Goal: Check status: Check status

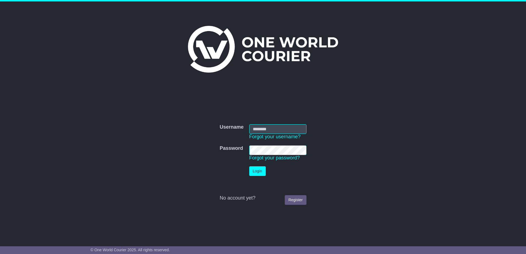
type input "**********"
click at [256, 168] on button "Login" at bounding box center [257, 171] width 16 height 10
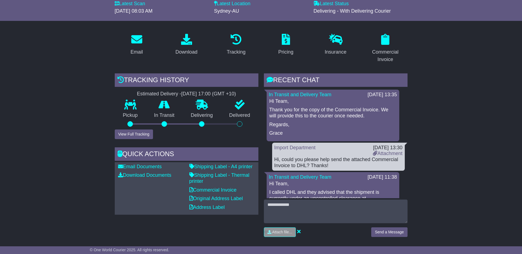
scroll to position [82, 0]
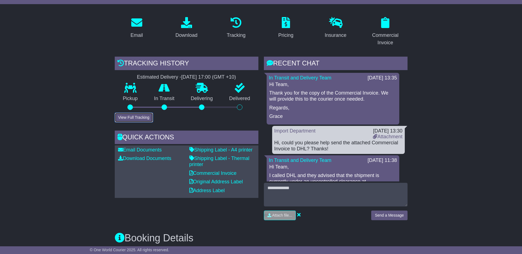
click at [126, 117] on button "View Full Tracking" at bounding box center [134, 118] width 38 height 10
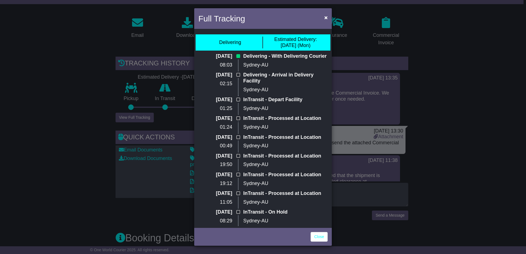
drag, startPoint x: 50, startPoint y: 126, endPoint x: 71, endPoint y: 151, distance: 32.4
click at [53, 126] on div "Full Tracking × Delivering Estimated Delivery: 25 Aug (Mon) 25 Aug 2025 08:03 D…" at bounding box center [263, 127] width 526 height 254
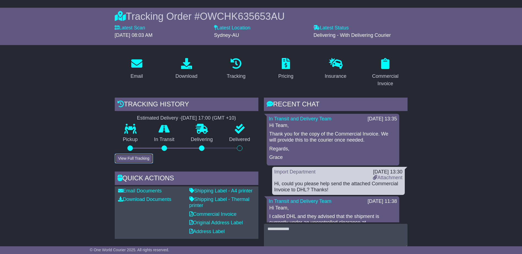
scroll to position [0, 0]
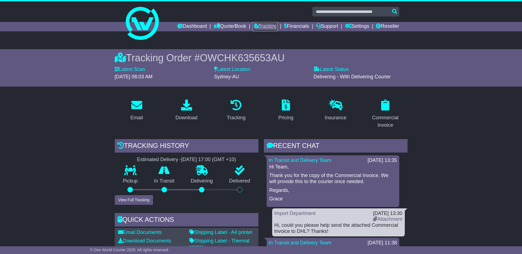
click at [266, 24] on link "Tracking" at bounding box center [265, 26] width 24 height 9
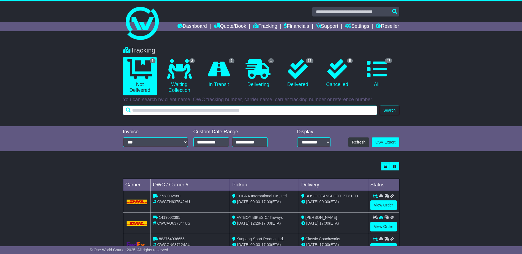
click at [235, 112] on input "text" at bounding box center [250, 111] width 254 height 10
paste input "******"
type input "******"
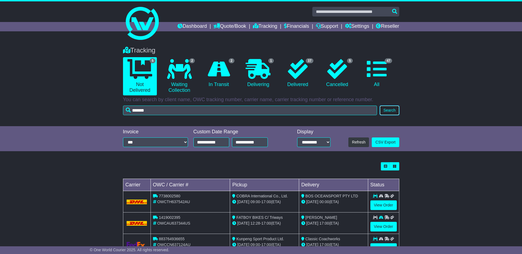
click at [390, 109] on button "Search" at bounding box center [388, 111] width 19 height 10
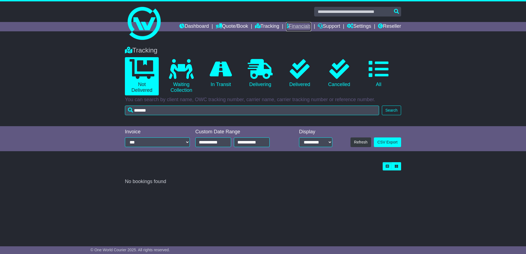
click at [294, 28] on link "Financials" at bounding box center [298, 26] width 25 height 9
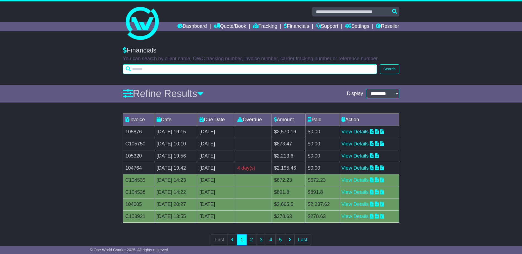
click at [173, 70] on input "text" at bounding box center [250, 69] width 254 height 10
paste input "******"
type input "******"
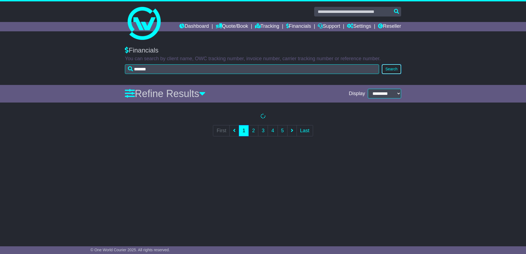
drag, startPoint x: 393, startPoint y: 70, endPoint x: 386, endPoint y: 72, distance: 7.4
click at [393, 70] on button "Search" at bounding box center [391, 69] width 19 height 10
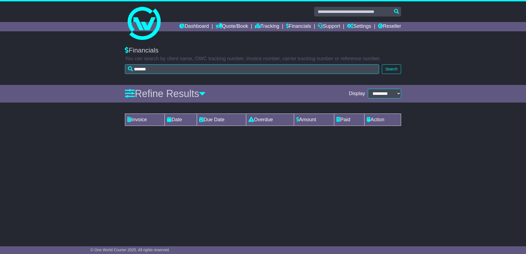
click at [142, 122] on td "Invoice" at bounding box center [145, 120] width 40 height 12
click at [188, 25] on link "Dashboard" at bounding box center [193, 26] width 29 height 9
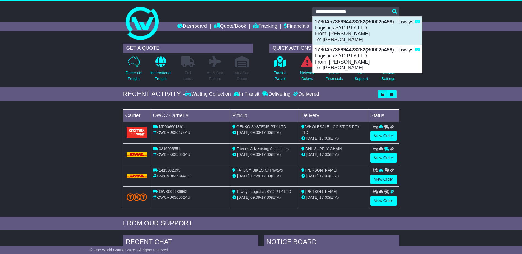
click at [344, 27] on div "1Z30A5738694423282(S00025496) : Triways Logistics SYD PTY LTD From: Annie To: P…" at bounding box center [366, 31] width 109 height 28
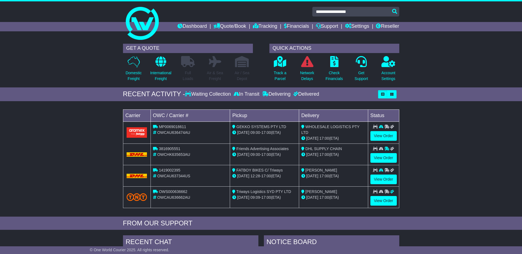
type input "**********"
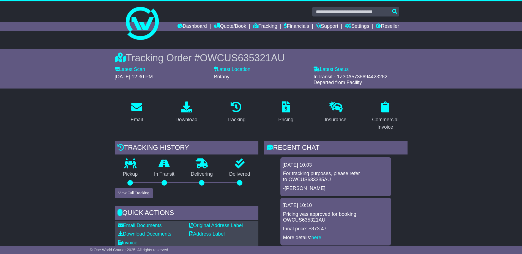
drag, startPoint x: 69, startPoint y: 175, endPoint x: 67, endPoint y: 170, distance: 5.7
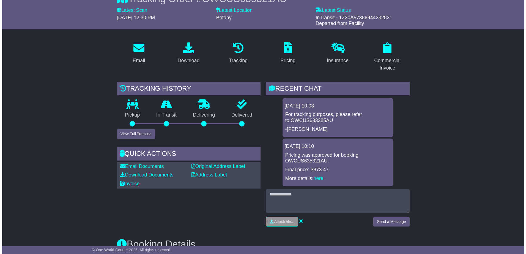
scroll to position [110, 0]
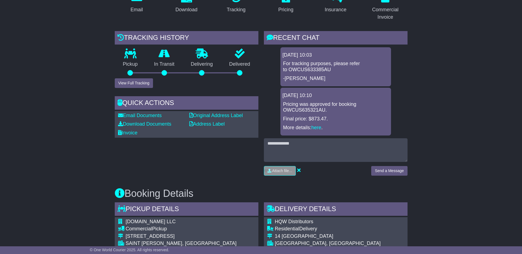
click at [140, 81] on button "View Full Tracking" at bounding box center [134, 83] width 38 height 10
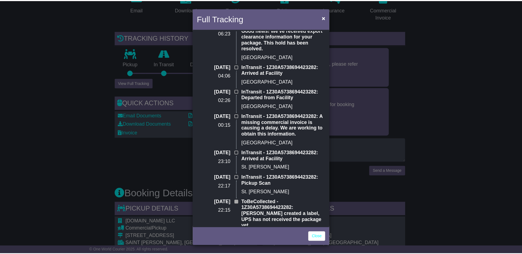
scroll to position [203, 0]
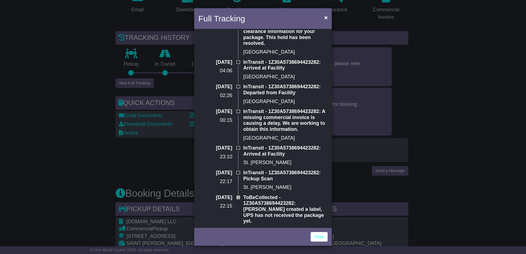
click at [93, 167] on div "Full Tracking × Delivered POD was not received [DATE] 12:30 InTransit - 1Z30A57…" at bounding box center [263, 127] width 526 height 254
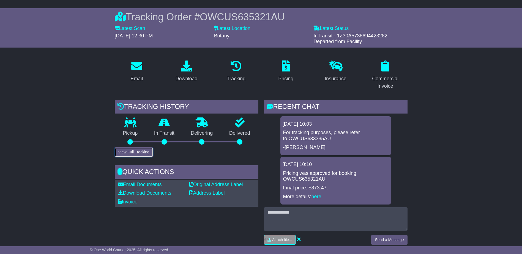
scroll to position [0, 0]
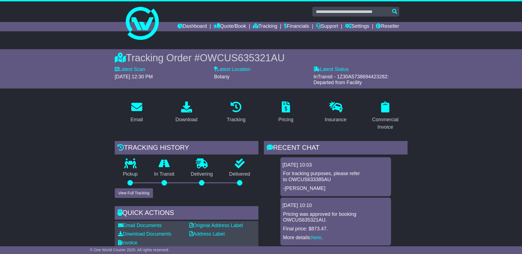
drag, startPoint x: 426, startPoint y: 193, endPoint x: 475, endPoint y: 25, distance: 174.8
click at [269, 27] on link "Tracking" at bounding box center [265, 26] width 24 height 9
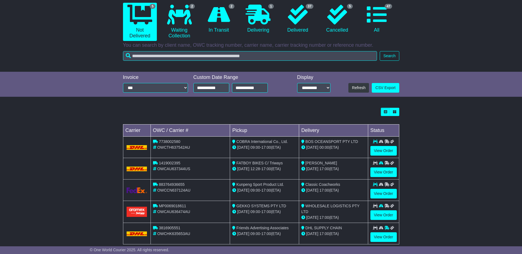
scroll to position [55, 0]
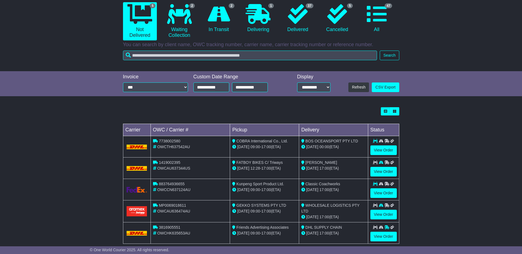
click at [427, 172] on div "Loading... No bookings found Carrier OWC / Carrier # Pickup Delivery Status 773…" at bounding box center [261, 178] width 522 height 148
drag, startPoint x: 427, startPoint y: 172, endPoint x: 435, endPoint y: 210, distance: 39.3
click at [435, 211] on div "Loading... No bookings found Carrier OWC / Carrier # Pickup Delivery Status 773…" at bounding box center [261, 178] width 522 height 148
click at [435, 209] on div "Loading... No bookings found Carrier OWC / Carrier # Pickup Delivery Status 773…" at bounding box center [261, 178] width 522 height 148
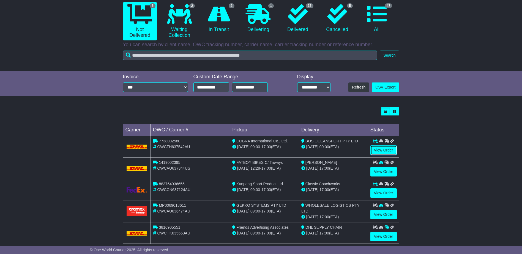
click at [384, 151] on link "View Order" at bounding box center [383, 150] width 26 height 10
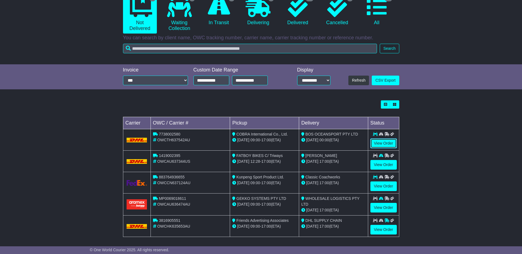
scroll to position [64, 0]
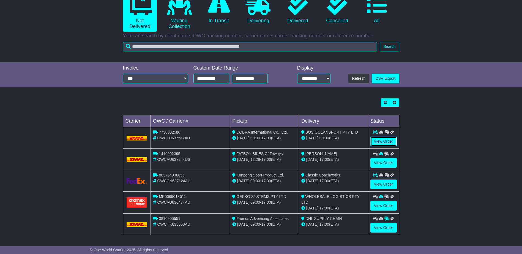
click at [382, 140] on link "View Order" at bounding box center [383, 142] width 26 height 10
click at [386, 143] on link "View Order" at bounding box center [383, 142] width 26 height 10
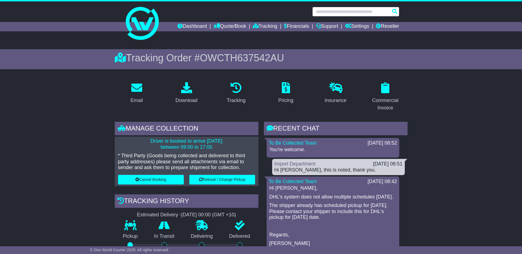
click at [342, 9] on input "text" at bounding box center [355, 12] width 87 height 10
paste input "**********"
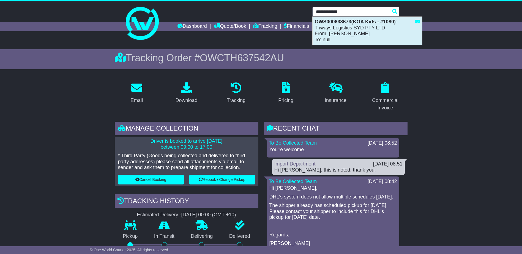
click at [334, 27] on div "OWS000633673(KOA Kids - #1080) : Triways Logistics SYD PTY LTD From: Marc Lowen…" at bounding box center [366, 31] width 109 height 28
type input "**********"
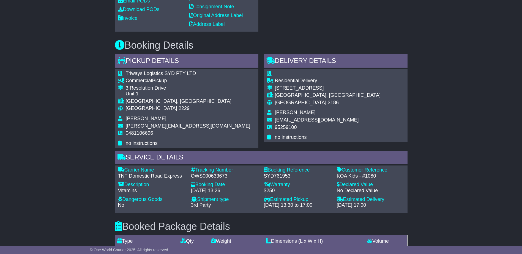
scroll to position [247, 0]
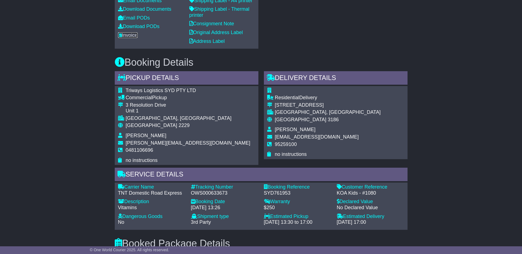
click at [124, 38] on link "Invoice" at bounding box center [128, 34] width 20 height 5
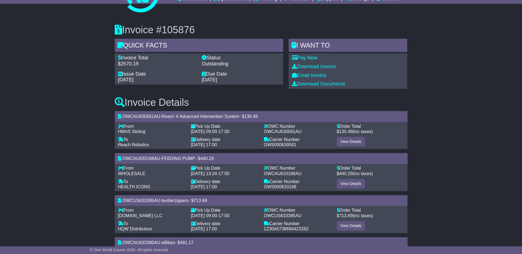
scroll to position [110, 0]
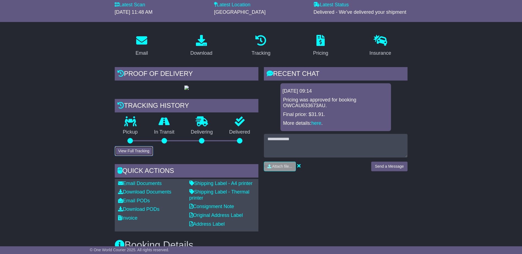
click at [136, 156] on button "View Full Tracking" at bounding box center [134, 151] width 38 height 10
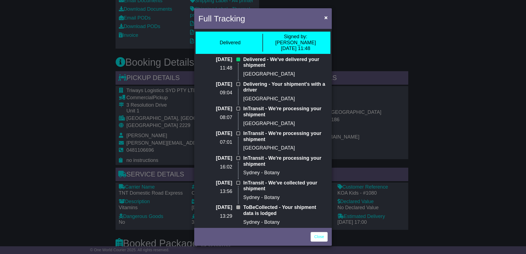
scroll to position [4, 0]
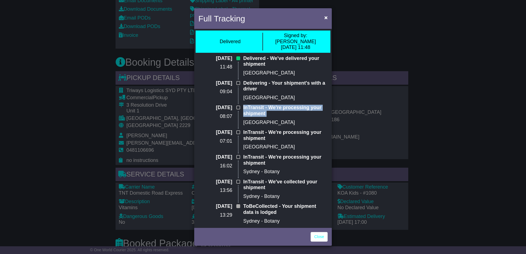
click at [239, 117] on div "14 Aug 2025 08:07 InTransit - We're processing your shipment Melbourne - Airport" at bounding box center [262, 117] width 135 height 25
drag, startPoint x: 87, startPoint y: 145, endPoint x: 82, endPoint y: 146, distance: 5.0
click at [87, 145] on div "Full Tracking × Delivered Signed by: ann 14 Aug 2025 11:48 14 Aug 2025 11:48 De…" at bounding box center [263, 127] width 526 height 254
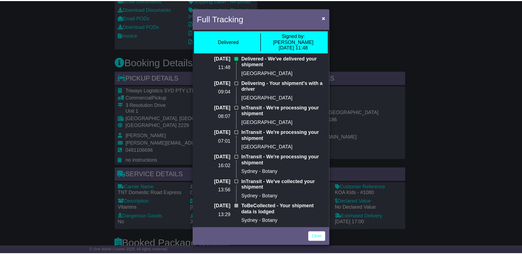
scroll to position [110, 0]
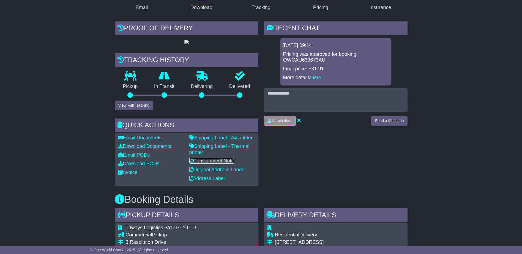
click at [216, 164] on link "Consignment Note" at bounding box center [211, 160] width 45 height 5
click at [129, 110] on button "View Full Tracking" at bounding box center [134, 106] width 38 height 10
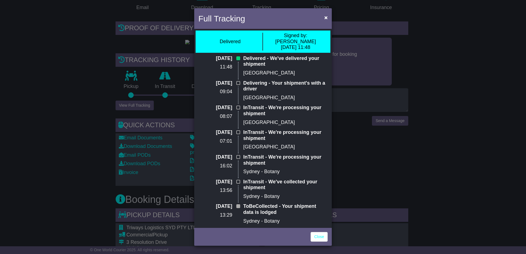
click at [461, 186] on div "Full Tracking × Delivered Signed by: ann 14 Aug 2025 11:48 14 Aug 2025 11:48 De…" at bounding box center [263, 127] width 526 height 254
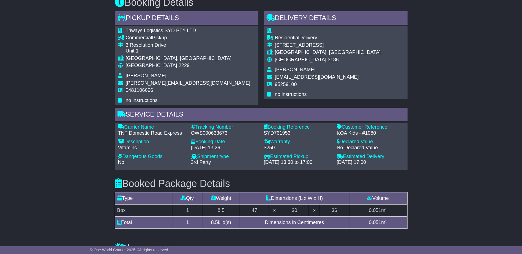
scroll to position [413, 0]
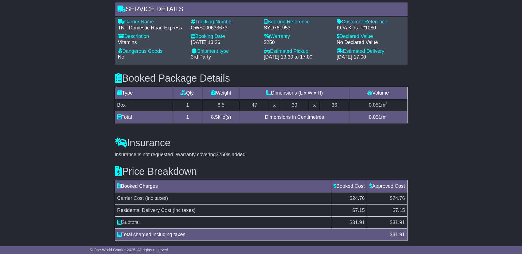
drag, startPoint x: 193, startPoint y: 148, endPoint x: 113, endPoint y: 147, distance: 80.3
click at [131, 130] on div "Booked Package Details (nonstackable) Type Qty. Weight Dimensions (L x W x H) V…" at bounding box center [261, 97] width 298 height 65
drag, startPoint x: 130, startPoint y: 148, endPoint x: 49, endPoint y: 141, distance: 81.1
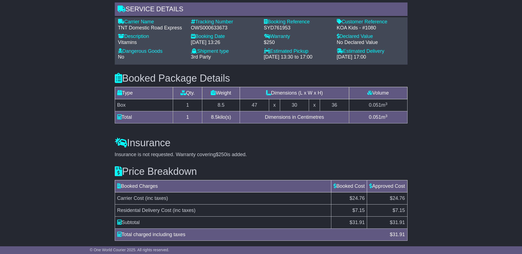
click at [274, 31] on div "SYD761953" at bounding box center [297, 28] width 67 height 6
click at [275, 31] on div "SYD761953" at bounding box center [297, 28] width 67 height 6
copy div "SYD761953"
click at [210, 31] on div "OWS000633673" at bounding box center [224, 28] width 67 height 6
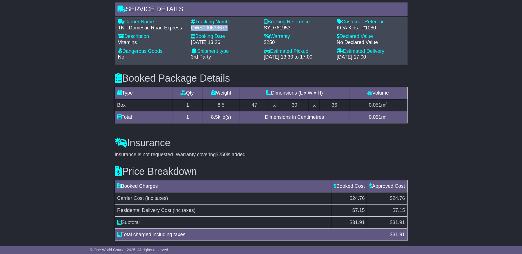
copy div "OWS000633673"
drag, startPoint x: 216, startPoint y: 169, endPoint x: 210, endPoint y: 172, distance: 6.0
click at [214, 148] on h3 "Insurance" at bounding box center [261, 142] width 293 height 11
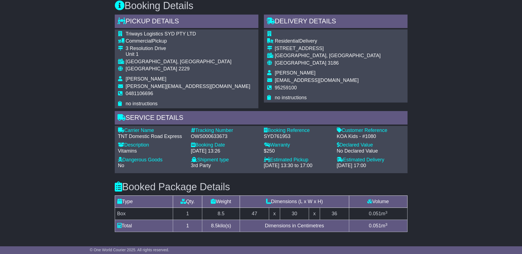
scroll to position [288, 0]
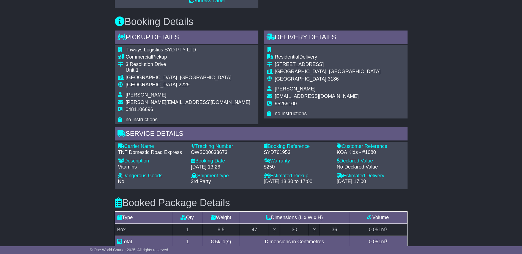
drag, startPoint x: 294, startPoint y: 83, endPoint x: 286, endPoint y: 84, distance: 8.0
click at [293, 68] on div "27 Kinane St" at bounding box center [328, 65] width 106 height 6
click at [209, 150] on div "Tracking Number" at bounding box center [224, 147] width 67 height 6
drag, startPoint x: 209, startPoint y: 169, endPoint x: 204, endPoint y: 172, distance: 6.0
click at [204, 156] on div "OWS000633673" at bounding box center [224, 153] width 67 height 6
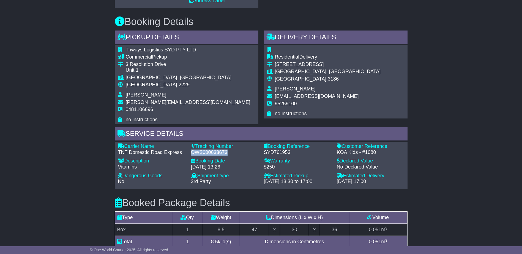
click at [204, 156] on div "OWS000633673" at bounding box center [224, 153] width 67 height 6
copy div "OWS000633673"
click at [462, 158] on div "Email Download Tracking Pricing Insurance" at bounding box center [261, 97] width 522 height 580
drag, startPoint x: 464, startPoint y: 157, endPoint x: 464, endPoint y: 152, distance: 4.7
click at [464, 153] on div "Email Download Tracking Pricing Insurance" at bounding box center [261, 97] width 522 height 580
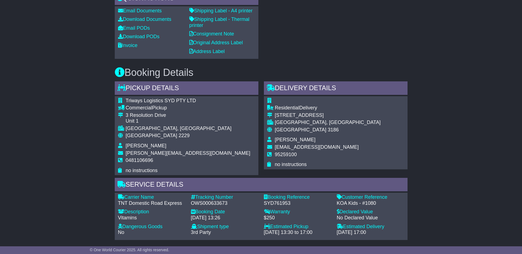
scroll to position [178, 0]
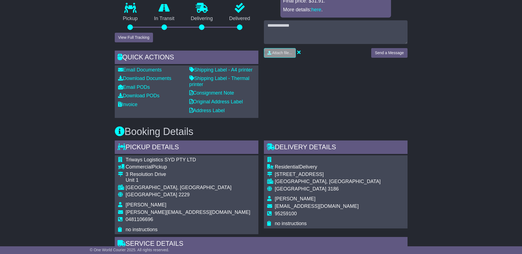
click at [464, 144] on div "Email Download Tracking Pricing Insurance" at bounding box center [261, 207] width 522 height 580
drag, startPoint x: 464, startPoint y: 144, endPoint x: 226, endPoint y: 94, distance: 242.5
click at [458, 141] on div "Email Download Tracking Pricing Insurance" at bounding box center [261, 207] width 522 height 580
click at [134, 42] on button "View Full Tracking" at bounding box center [134, 38] width 38 height 10
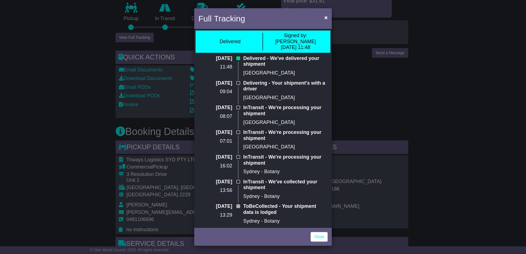
click at [246, 180] on p "InTransit - We've collected your shipment" at bounding box center [285, 185] width 84 height 12
drag, startPoint x: 460, startPoint y: 162, endPoint x: 452, endPoint y: 158, distance: 8.7
click at [459, 161] on div "Full Tracking × Delivered Signed by: ann 14 Aug 2025 11:48 14 Aug 2025 11:48 De…" at bounding box center [263, 127] width 526 height 254
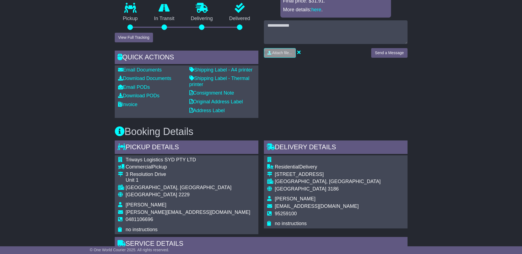
drag, startPoint x: 442, startPoint y: 151, endPoint x: 408, endPoint y: 153, distance: 34.4
click at [441, 151] on div "Email Download Tracking Pricing Insurance" at bounding box center [261, 207] width 522 height 580
drag, startPoint x: 312, startPoint y: 114, endPoint x: 311, endPoint y: 112, distance: 2.8
click at [310, 112] on div "RECENT CHAT Loading... No messages 21 Aug 2025 09:14 Pricing was approved for b…" at bounding box center [335, 36] width 149 height 164
click at [312, 115] on div "RECENT CHAT Loading... No messages 21 Aug 2025 09:14 Pricing was approved for b…" at bounding box center [335, 36] width 149 height 164
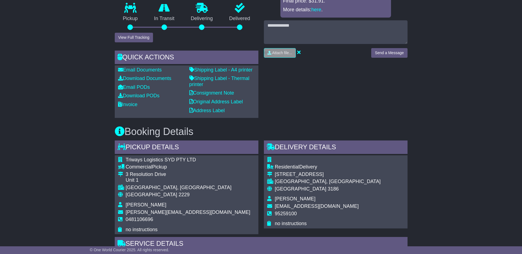
click at [312, 114] on div "RECENT CHAT Loading... No messages 21 Aug 2025 09:14 Pricing was approved for b…" at bounding box center [335, 36] width 149 height 164
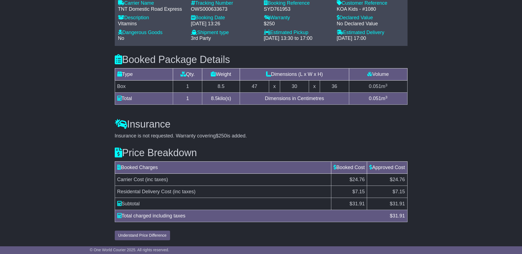
scroll to position [453, 0]
drag, startPoint x: 285, startPoint y: 103, endPoint x: 261, endPoint y: 99, distance: 24.0
click at [268, 99] on td "Dimensions in Centimetres" at bounding box center [294, 99] width 109 height 12
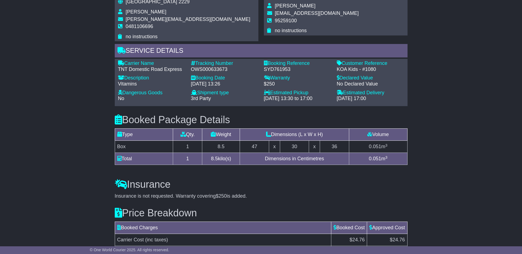
scroll to position [371, 0]
click at [202, 96] on div "Carrier Name - TNT Domestic Road Express Description - Vitamins Tracking Number…" at bounding box center [260, 83] width 291 height 44
click at [129, 105] on div "Carrier Name - TNT Domestic Road Express Description - Vitamins Tracking Number…" at bounding box center [260, 83] width 291 height 44
drag, startPoint x: 128, startPoint y: 115, endPoint x: 128, endPoint y: 106, distance: 8.8
click at [128, 88] on div "Vitamins" at bounding box center [151, 85] width 67 height 6
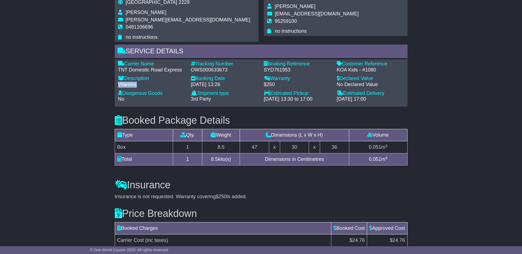
click at [128, 88] on div "Vitamins" at bounding box center [151, 85] width 67 height 6
copy div "Vitamins"
drag, startPoint x: 378, startPoint y: 93, endPoint x: 380, endPoint y: 91, distance: 2.8
click at [379, 73] on div "KOA Kids - #1080" at bounding box center [370, 70] width 67 height 6
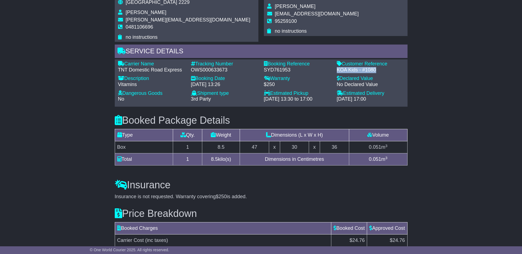
drag, startPoint x: 379, startPoint y: 90, endPoint x: 338, endPoint y: 92, distance: 41.0
click at [338, 73] on div "KOA Kids - #1080" at bounding box center [370, 70] width 67 height 6
copy div "KOA Kids - #1080"
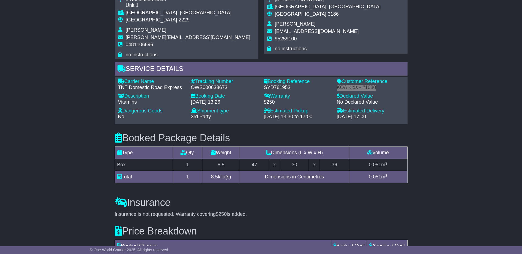
scroll to position [343, 0]
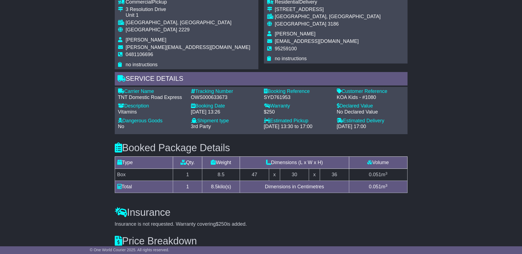
click at [293, 62] on tbody "Residential Delivery 27 Kinane St BRIGHTON, VIC Australia 3186 Bec Judd warehou…" at bounding box center [324, 27] width 114 height 70
drag, startPoint x: 294, startPoint y: 73, endPoint x: 277, endPoint y: 55, distance: 24.3
click at [278, 37] on span "Bec Judd" at bounding box center [295, 33] width 41 height 5
drag, startPoint x: 458, startPoint y: 172, endPoint x: 455, endPoint y: 171, distance: 3.2
drag, startPoint x: 455, startPoint y: 171, endPoint x: 447, endPoint y: 27, distance: 143.5
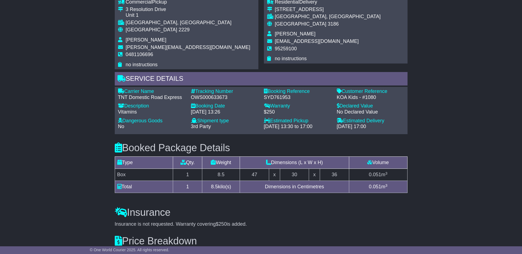
click at [447, 27] on div "Email Download Tracking Pricing Insurance" at bounding box center [261, 42] width 522 height 580
click at [450, 128] on div "Email Download Tracking Pricing Insurance" at bounding box center [261, 42] width 522 height 580
drag, startPoint x: 450, startPoint y: 128, endPoint x: 455, endPoint y: 57, distance: 70.8
click at [455, 58] on div "Email Download Tracking Pricing Insurance" at bounding box center [261, 42] width 522 height 580
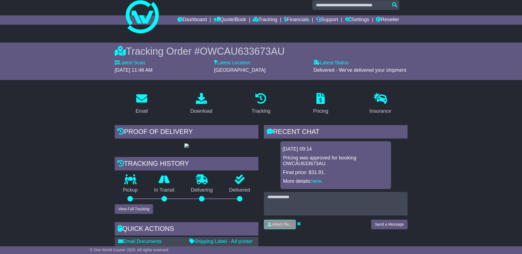
scroll to position [0, 0]
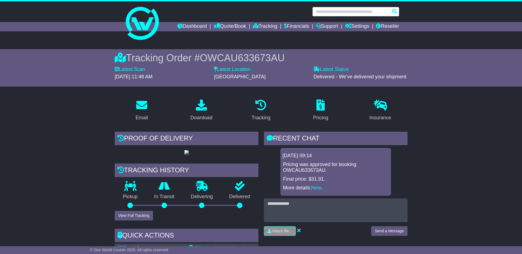
click at [330, 12] on input "text" at bounding box center [355, 12] width 87 height 10
paste input "**********"
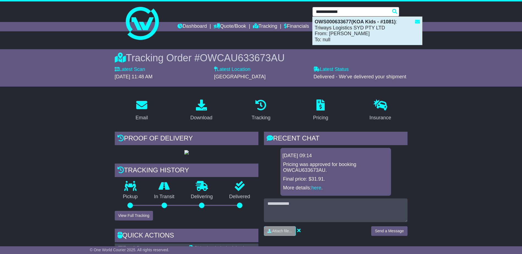
click at [356, 27] on div "OWS000633677(KOA Kids - #1081) : Triways Logistics SYD PTY LTD From: Marc Lowen…" at bounding box center [366, 31] width 109 height 28
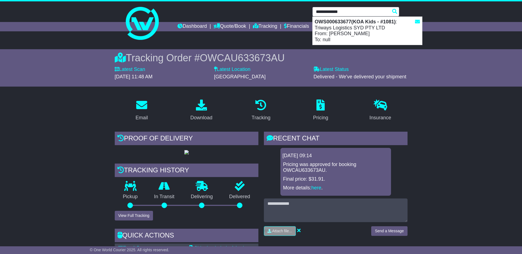
type input "**********"
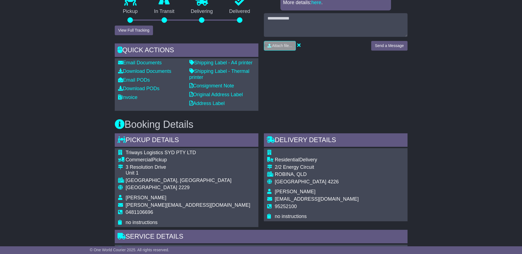
scroll to position [220, 0]
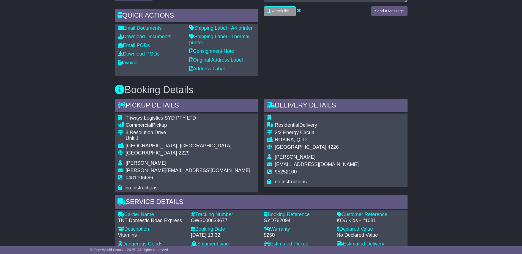
drag, startPoint x: 415, startPoint y: 179, endPoint x: 418, endPoint y: 177, distance: 3.7
click at [418, 177] on div "Email Download Tracking Pricing Insurance" at bounding box center [261, 165] width 522 height 580
drag, startPoint x: 418, startPoint y: 177, endPoint x: 440, endPoint y: 223, distance: 51.4
click at [440, 223] on div "Email Download Tracking Pricing Insurance" at bounding box center [261, 165] width 522 height 580
click at [444, 221] on div "Email Download Tracking Pricing Insurance" at bounding box center [261, 165] width 522 height 580
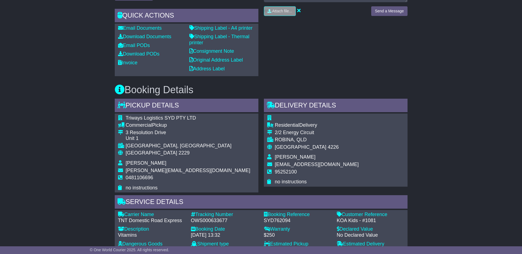
click at [436, 229] on div "Email Download Tracking Pricing Insurance" at bounding box center [261, 165] width 522 height 580
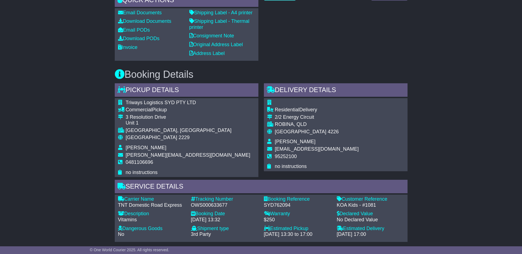
scroll to position [357, 0]
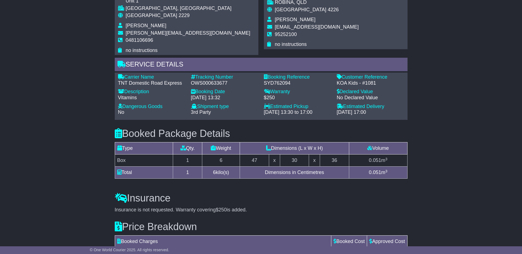
click at [489, 205] on div "Email Download Tracking Pricing Insurance" at bounding box center [261, 27] width 522 height 580
drag, startPoint x: 489, startPoint y: 205, endPoint x: 423, endPoint y: 231, distance: 70.4
click at [456, 213] on div "Email Download Tracking Pricing Insurance" at bounding box center [261, 27] width 522 height 580
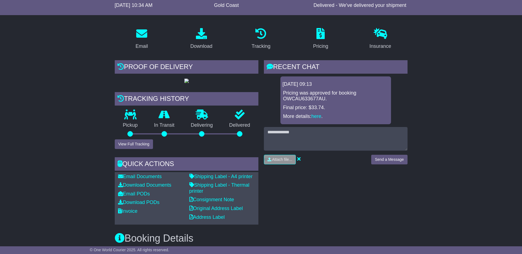
scroll to position [0, 0]
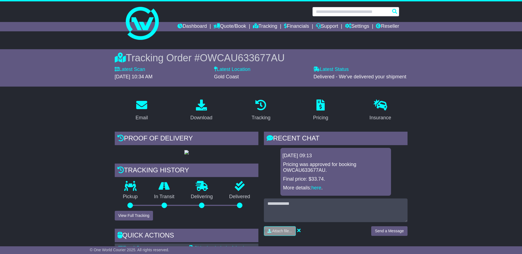
click at [360, 12] on input "text" at bounding box center [355, 12] width 87 height 10
paste input "**********"
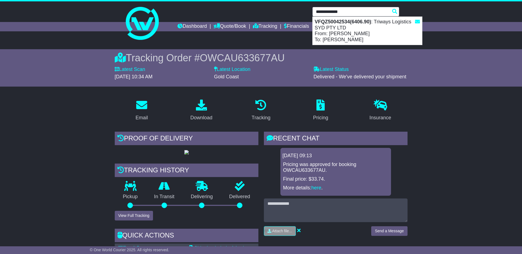
click at [351, 31] on div "VFQZ50042534(6406.90) : Triways Logistics SYD PTY LTD From: [PERSON_NAME] To: […" at bounding box center [366, 31] width 109 height 28
type input "**********"
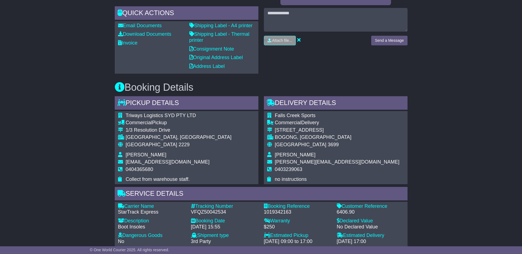
scroll to position [220, 0]
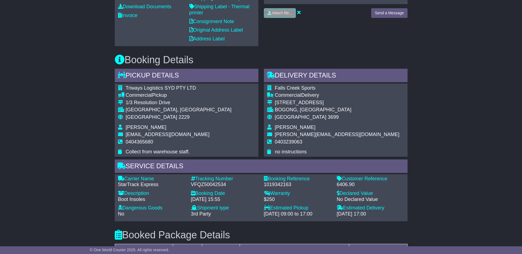
click at [347, 130] on div "Falls Creek Sports Commercial Delivery 3 Bogong High Plains Road BOGONG, VIC Au…" at bounding box center [336, 120] width 144 height 73
drag, startPoint x: 433, startPoint y: 216, endPoint x: 424, endPoint y: 227, distance: 14.3
click at [429, 219] on div "Email Download Tracking Pricing Insurance" at bounding box center [261, 154] width 522 height 554
